Goal: Task Accomplishment & Management: Manage account settings

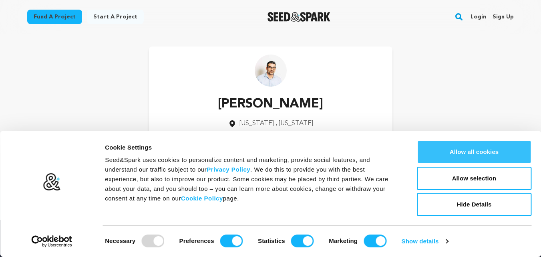
click at [435, 152] on button "Allow all cookies" at bounding box center [474, 151] width 115 height 23
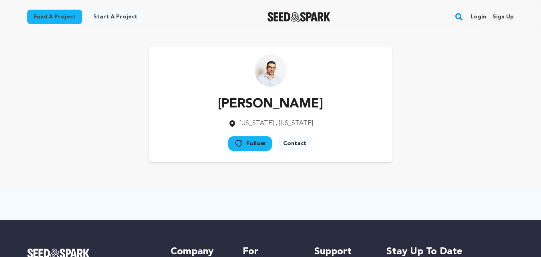
click at [500, 10] on div "Login Sign up" at bounding box center [489, 16] width 50 height 21
click at [501, 15] on link "Sign up" at bounding box center [503, 16] width 21 height 13
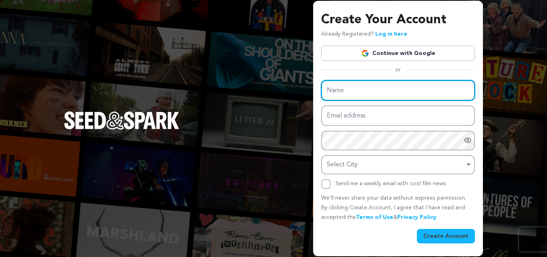
click at [333, 95] on input "Name" at bounding box center [398, 90] width 154 height 20
type input "Used Furniture [GEOGRAPHIC_DATA]"
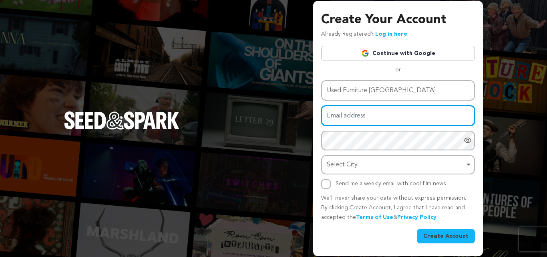
click at [350, 108] on input "Email address" at bounding box center [398, 115] width 154 height 20
type input "[EMAIL_ADDRESS][DOMAIN_NAME]"
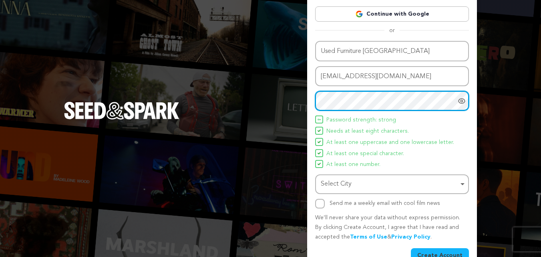
scroll to position [57, 0]
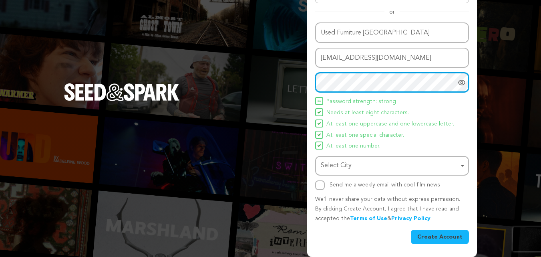
click at [360, 167] on div "Select City Remove item" at bounding box center [390, 166] width 138 height 12
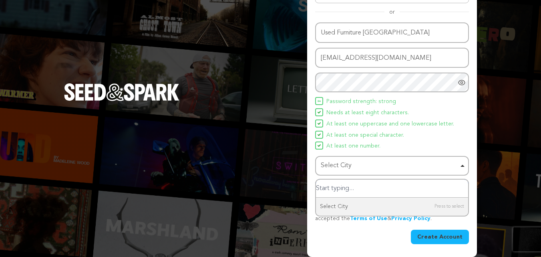
click at [343, 189] on input "Select City" at bounding box center [392, 188] width 152 height 18
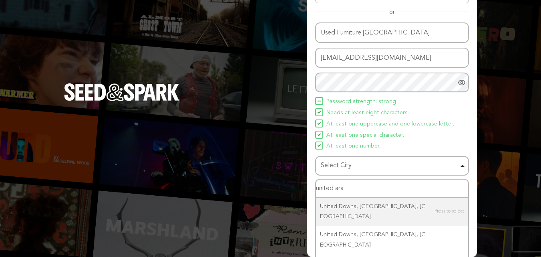
type input "united arab"
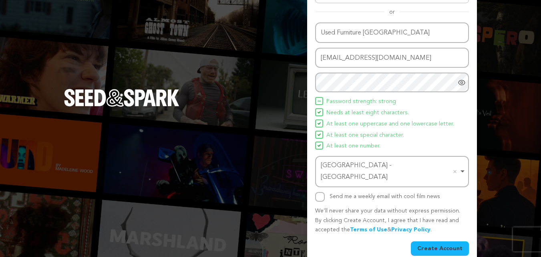
click at [450, 241] on button "Create Account" at bounding box center [440, 248] width 58 height 14
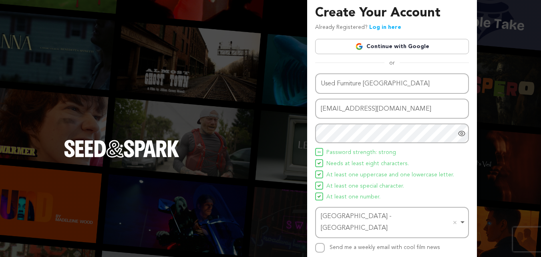
scroll to position [0, 0]
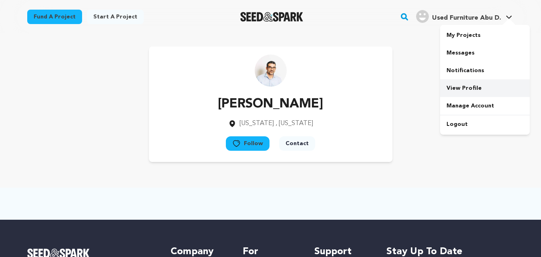
click at [463, 85] on link "View Profile" at bounding box center [485, 88] width 90 height 18
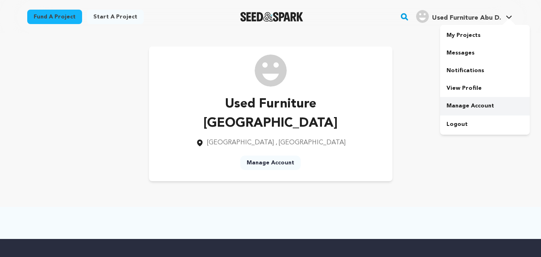
click at [461, 105] on link "Manage Account" at bounding box center [485, 106] width 90 height 18
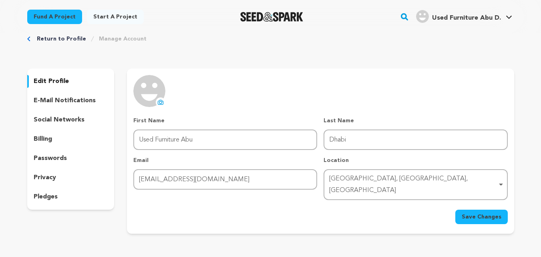
scroll to position [14, 0]
click at [70, 104] on p "e-mail notifications" at bounding box center [65, 102] width 62 height 10
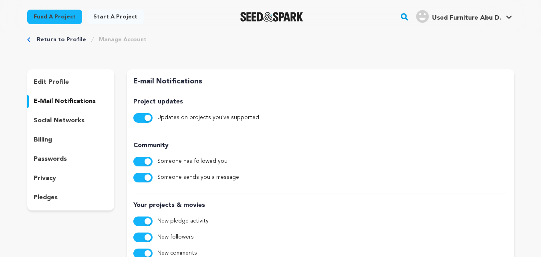
click at [66, 121] on p "social networks" at bounding box center [59, 121] width 51 height 10
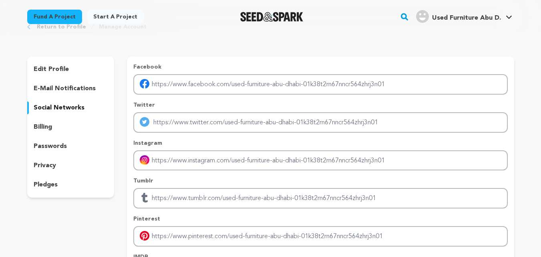
scroll to position [30, 0]
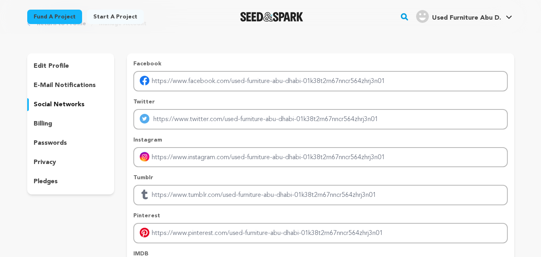
click at [48, 143] on p "passwords" at bounding box center [50, 143] width 33 height 10
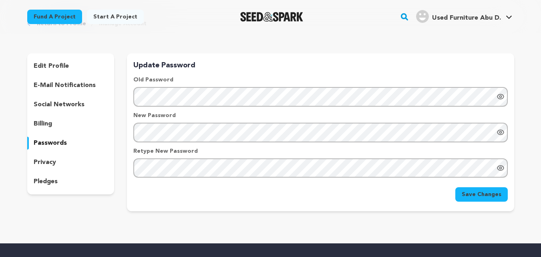
click at [42, 162] on p "privacy" at bounding box center [45, 162] width 22 height 10
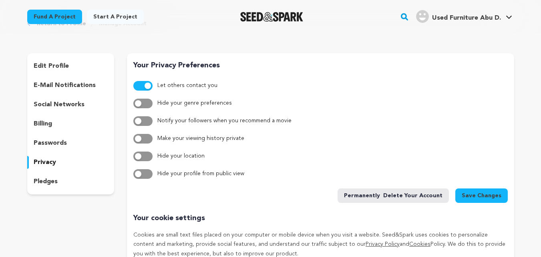
click at [44, 182] on p "pledges" at bounding box center [46, 182] width 24 height 10
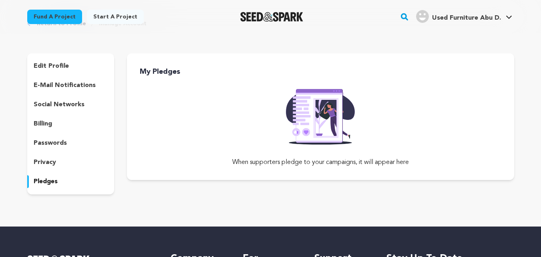
click at [52, 71] on div "edit profile" at bounding box center [70, 66] width 87 height 13
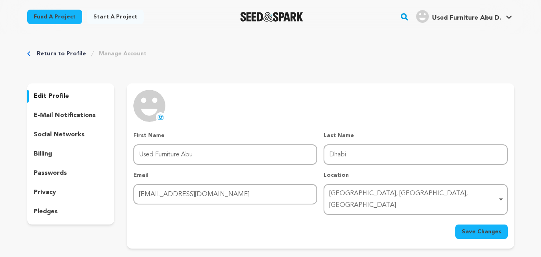
click at [66, 113] on p "e-mail notifications" at bounding box center [65, 116] width 62 height 10
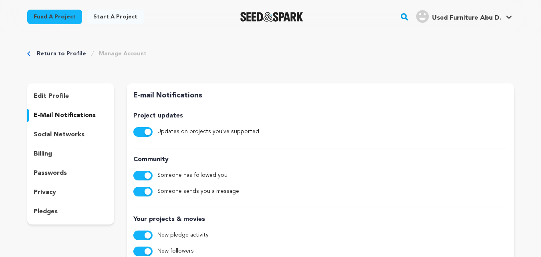
click at [57, 133] on p "social networks" at bounding box center [59, 135] width 51 height 10
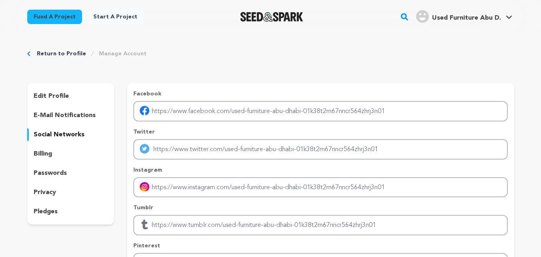
click at [49, 172] on p "passwords" at bounding box center [50, 173] width 33 height 10
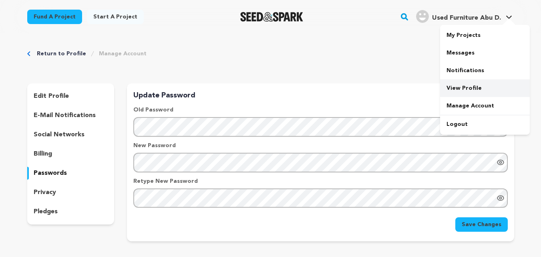
click at [462, 85] on link "View Profile" at bounding box center [485, 88] width 90 height 18
